Goal: Information Seeking & Learning: Learn about a topic

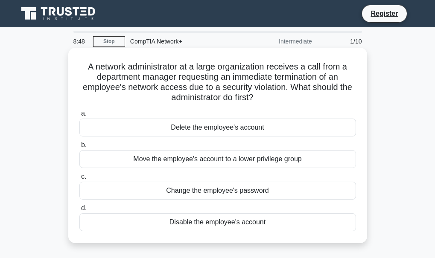
click at [185, 221] on div "Disable the employee's account" at bounding box center [217, 222] width 277 height 18
click at [79, 211] on input "d. Disable the employee's account" at bounding box center [79, 209] width 0 height 6
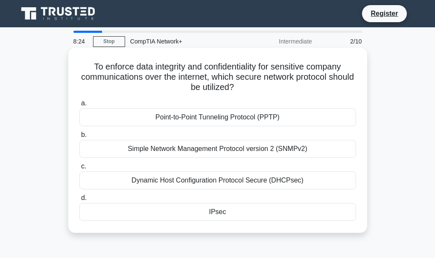
click at [244, 117] on div "Point-to-Point Tunneling Protocol (PPTP)" at bounding box center [217, 117] width 277 height 18
click at [79, 106] on input "a. Point-to-Point Tunneling Protocol (PPTP)" at bounding box center [79, 104] width 0 height 6
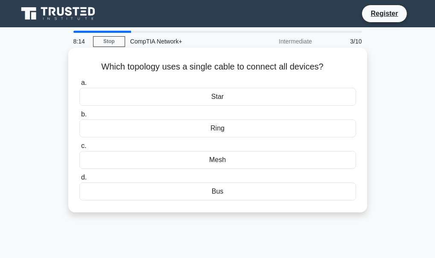
click at [213, 102] on div "Star" at bounding box center [217, 97] width 277 height 18
click at [79, 86] on input "a. Star" at bounding box center [79, 83] width 0 height 6
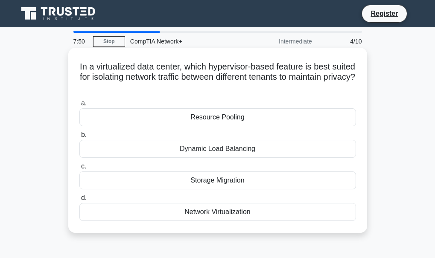
click at [219, 123] on div "Resource Pooling" at bounding box center [217, 117] width 277 height 18
click at [79, 106] on input "a. Resource Pooling" at bounding box center [79, 104] width 0 height 6
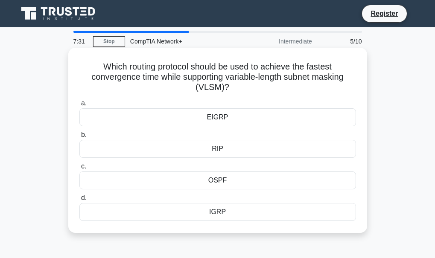
click at [208, 214] on div "IGRP" at bounding box center [217, 212] width 277 height 18
click at [79, 201] on input "d. IGRP" at bounding box center [79, 199] width 0 height 6
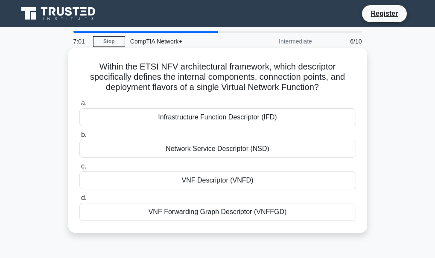
click at [190, 119] on div "Infrastructure Function Descriptor (IFD)" at bounding box center [217, 117] width 277 height 18
click at [79, 106] on input "a. Infrastructure Function Descriptor (IFD)" at bounding box center [79, 104] width 0 height 6
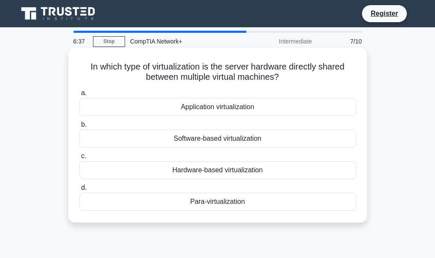
click at [203, 172] on div "Hardware-based virtualization" at bounding box center [217, 170] width 277 height 18
click at [79, 159] on input "c. Hardware-based virtualization" at bounding box center [79, 157] width 0 height 6
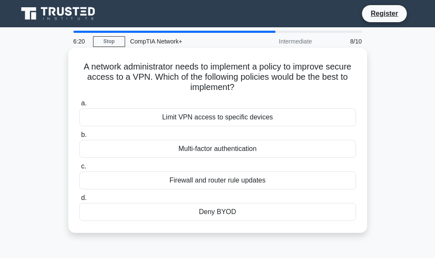
click at [231, 148] on div "Multi-factor authentication" at bounding box center [217, 149] width 277 height 18
click at [79, 138] on input "b. Multi-factor authentication" at bounding box center [79, 135] width 0 height 6
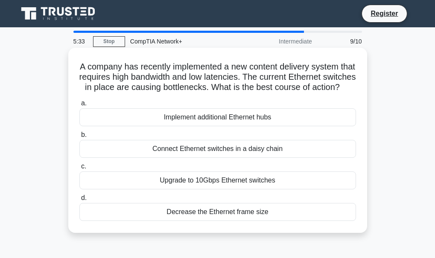
click at [254, 190] on div "Upgrade to 10Gbps Ethernet switches" at bounding box center [217, 181] width 277 height 18
click at [79, 169] on input "c. Upgrade to 10Gbps Ethernet switches" at bounding box center [79, 167] width 0 height 6
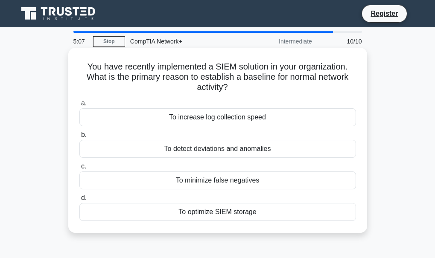
click at [202, 216] on div "To optimize SIEM storage" at bounding box center [217, 212] width 277 height 18
click at [79, 201] on input "d. To optimize SIEM storage" at bounding box center [79, 199] width 0 height 6
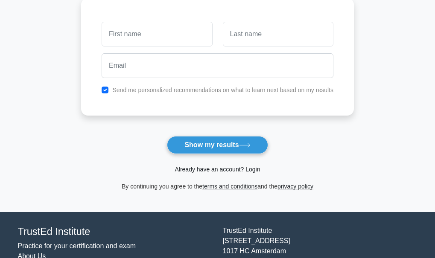
scroll to position [124, 0]
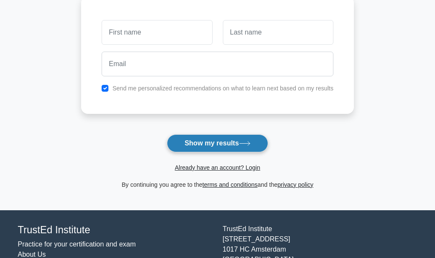
click at [234, 146] on button "Show my results" at bounding box center [217, 143] width 101 height 18
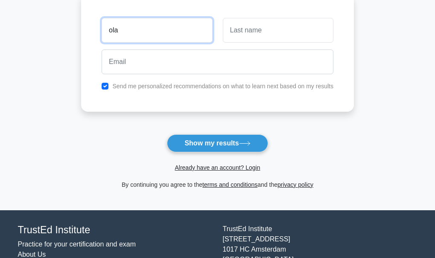
type input "ola"
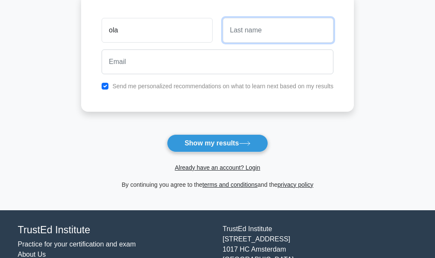
click at [283, 34] on input "text" at bounding box center [278, 30] width 111 height 25
type input "g"
type input "Goke"
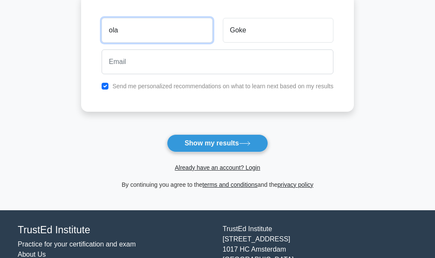
click at [126, 34] on input "ola" at bounding box center [157, 30] width 111 height 25
type input "o"
type input "[PERSON_NAME]"
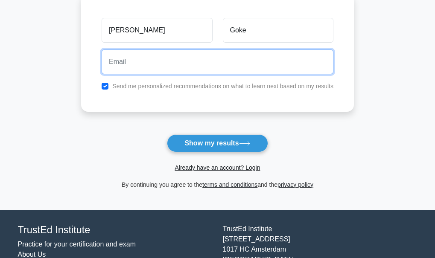
click at [116, 64] on input "email" at bounding box center [218, 62] width 232 height 25
type input "[EMAIL_ADDRESS][DOMAIN_NAME]"
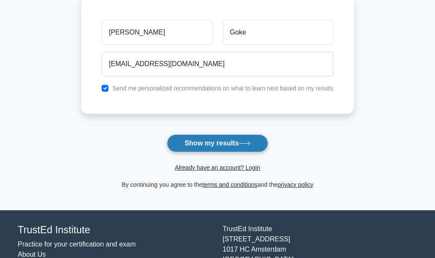
click at [205, 152] on button "Show my results" at bounding box center [217, 143] width 101 height 18
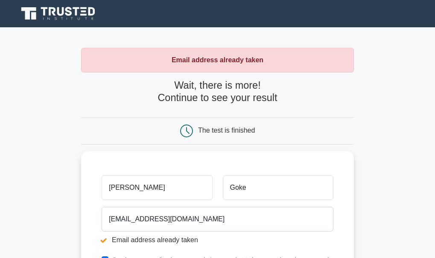
scroll to position [218, 0]
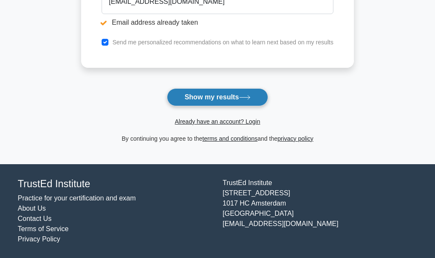
click at [183, 94] on button "Show my results" at bounding box center [217, 97] width 101 height 18
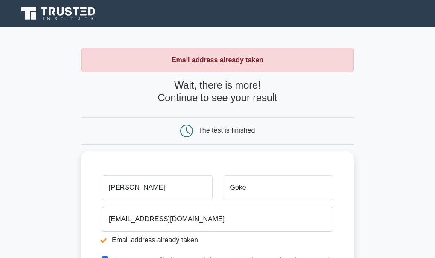
scroll to position [218, 0]
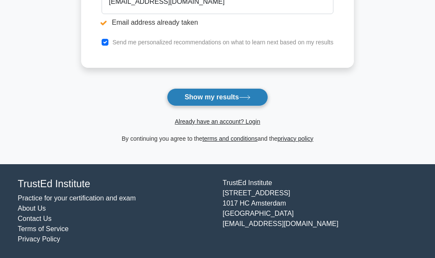
click at [228, 102] on button "Show my results" at bounding box center [217, 97] width 101 height 18
